Goal: Information Seeking & Learning: Understand process/instructions

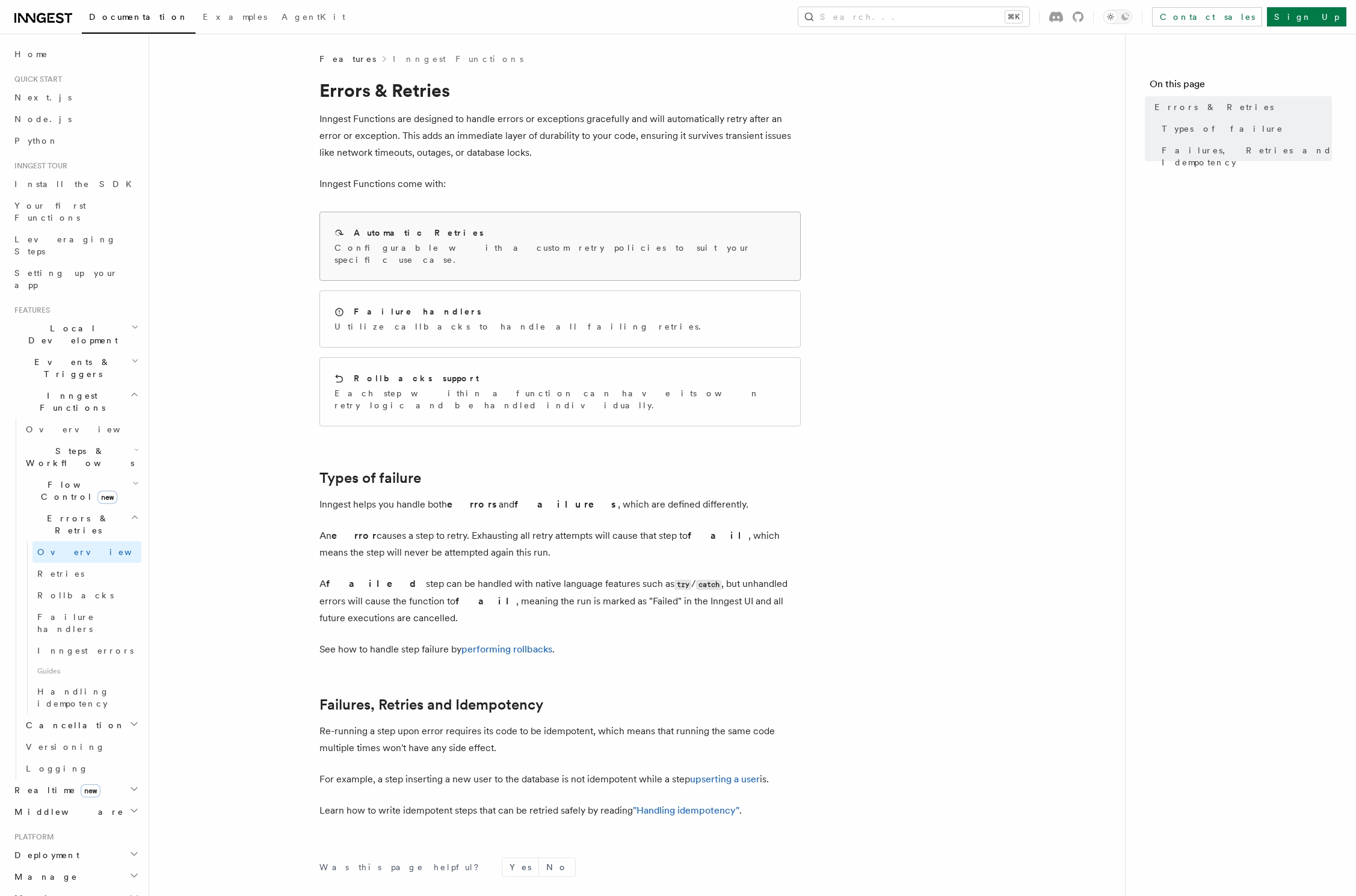
click at [434, 240] on div "Automatic Retries Configurable with a custom retry policies to suit your specif…" at bounding box center [560, 246] width 451 height 39
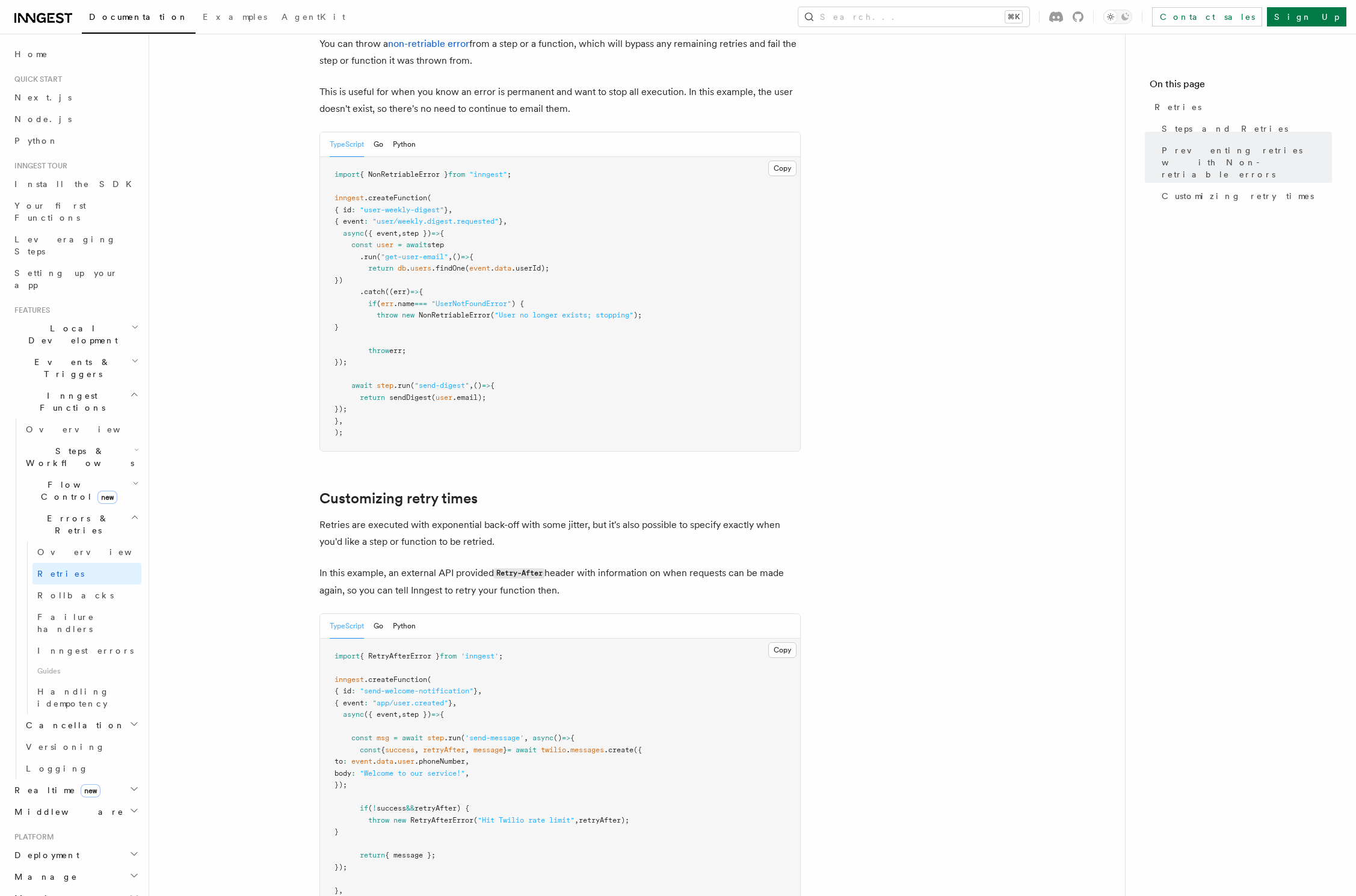
scroll to position [1146, 0]
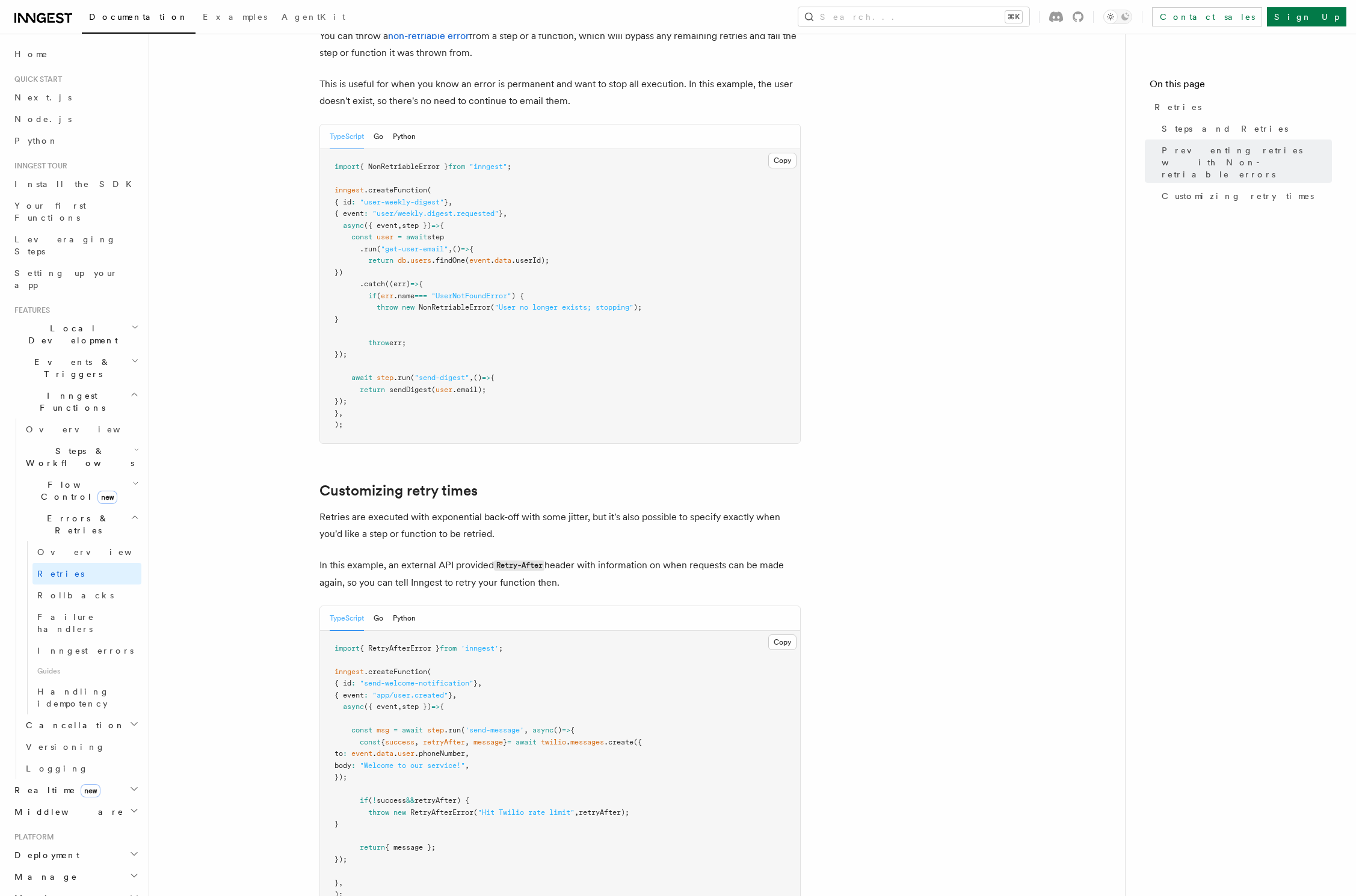
click at [440, 644] on span "{ RetryAfterError }" at bounding box center [399, 648] width 80 height 8
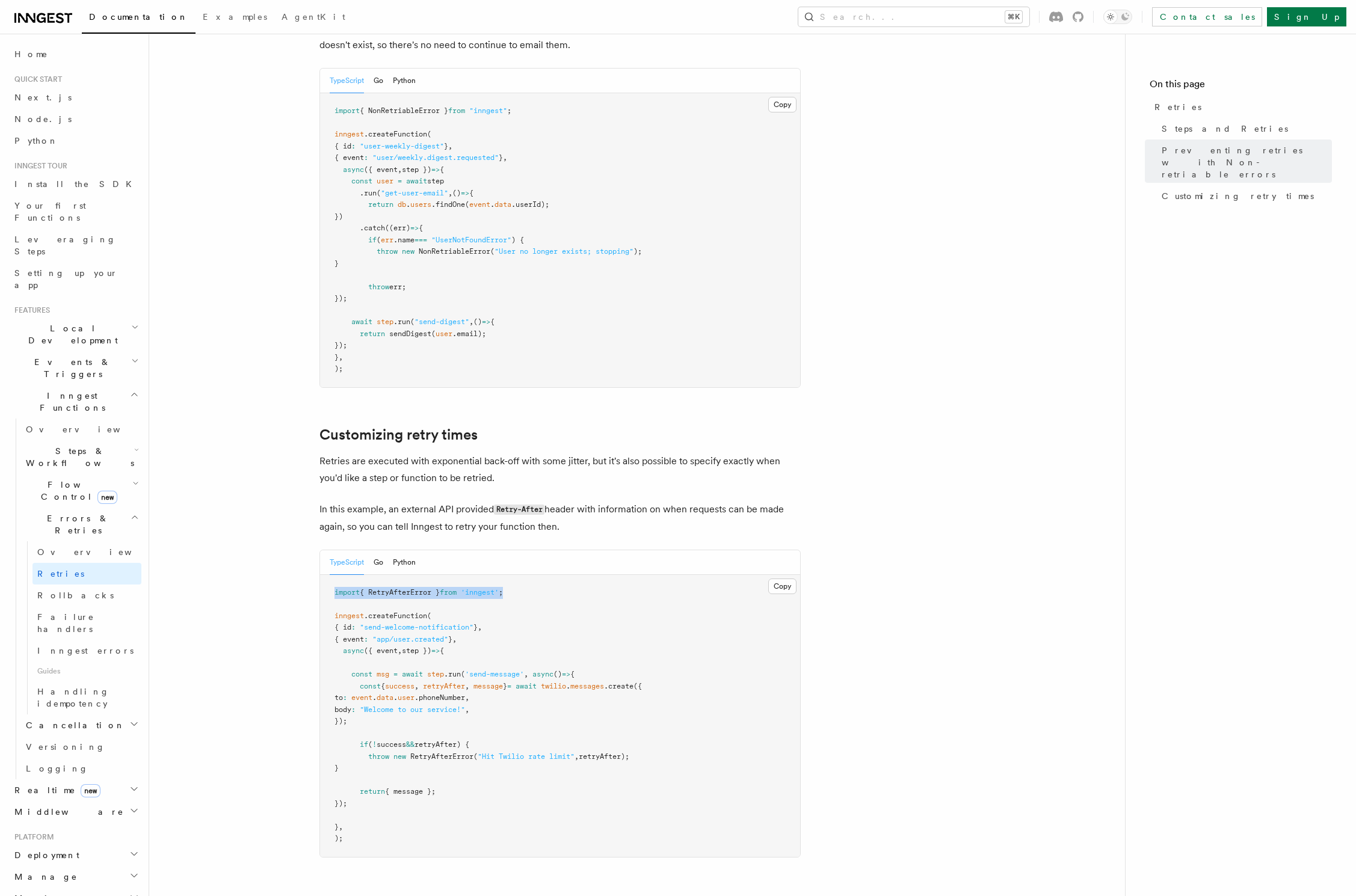
scroll to position [1253, 0]
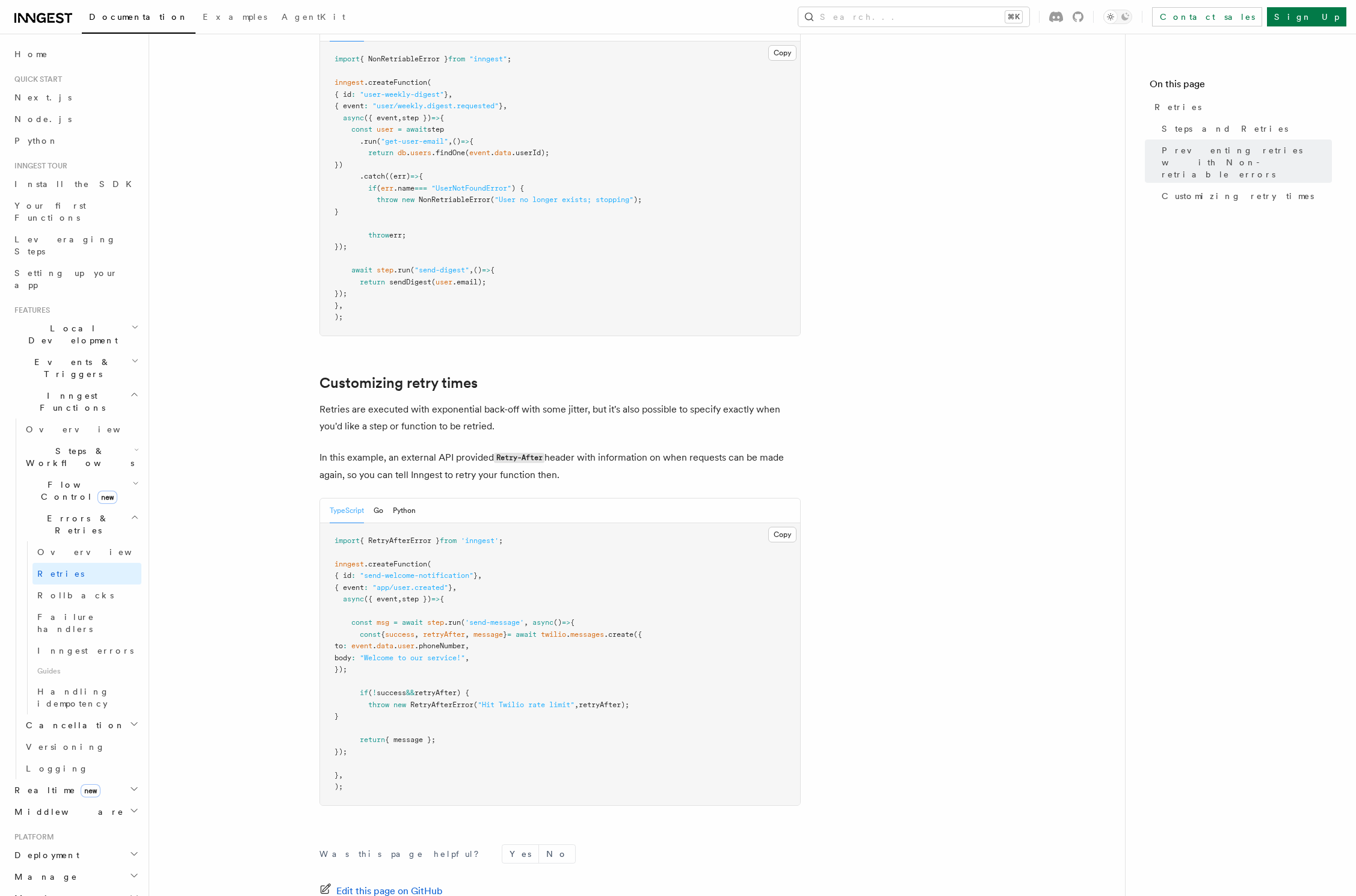
click at [612, 701] on span "retryAfter);" at bounding box center [604, 705] width 50 height 8
click at [612, 686] on pre "import { RetryAfterError } from 'inngest' ; inngest .createFunction ( { id : "s…" at bounding box center [560, 664] width 480 height 282
click at [611, 686] on pre "import { RetryAfterError } from 'inngest' ; inngest .createFunction ( { id : "s…" at bounding box center [560, 664] width 480 height 282
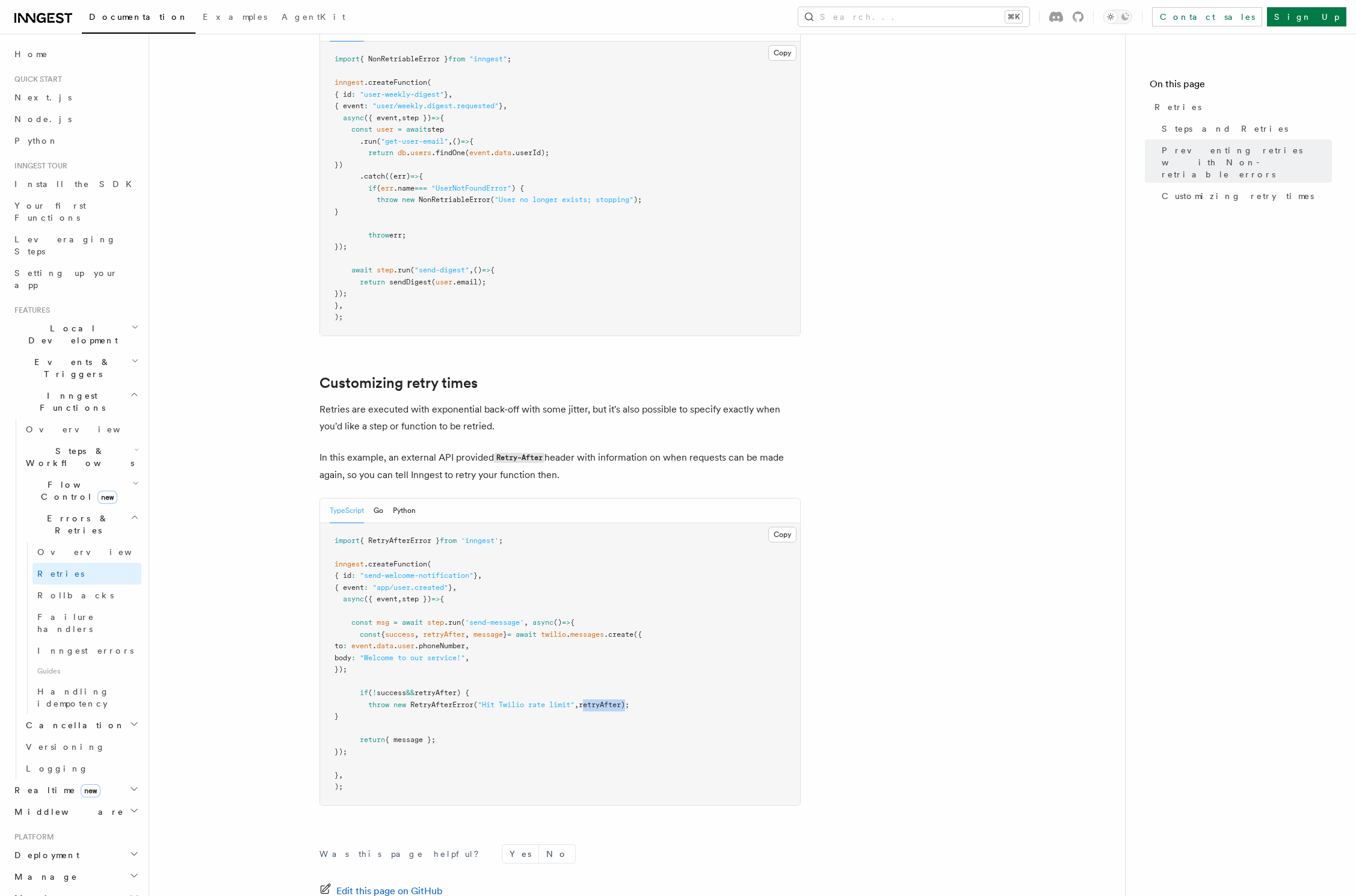
click at [614, 701] on span "retryAfter);" at bounding box center [604, 705] width 50 height 8
click at [615, 701] on span "retryAfter);" at bounding box center [604, 705] width 50 height 8
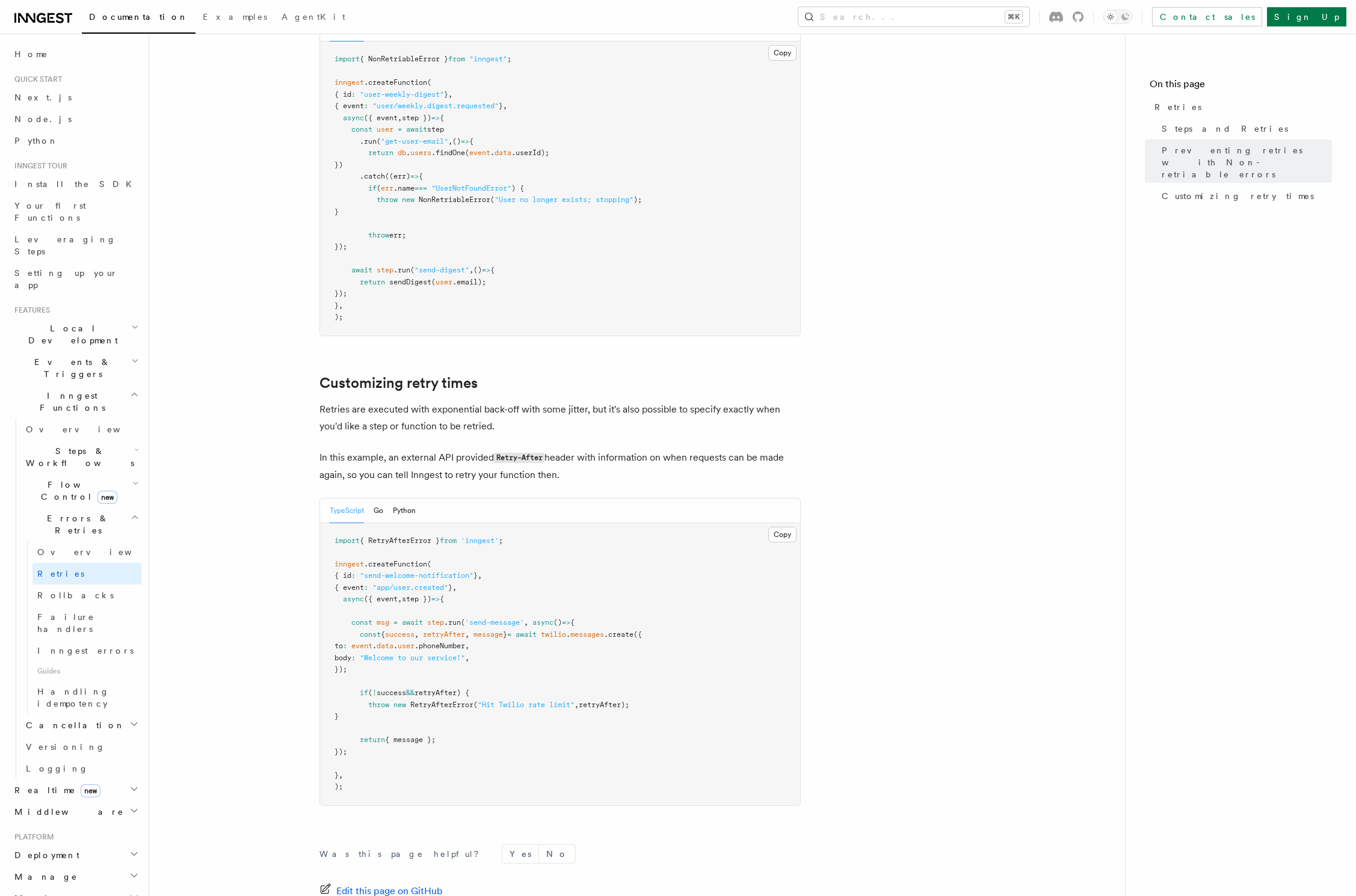
click at [474, 537] on span "'inngest'" at bounding box center [479, 540] width 38 height 8
copy span "import { RetryAfterError } from 'inngest' ;"
